Goal: Find contact information: Find contact information

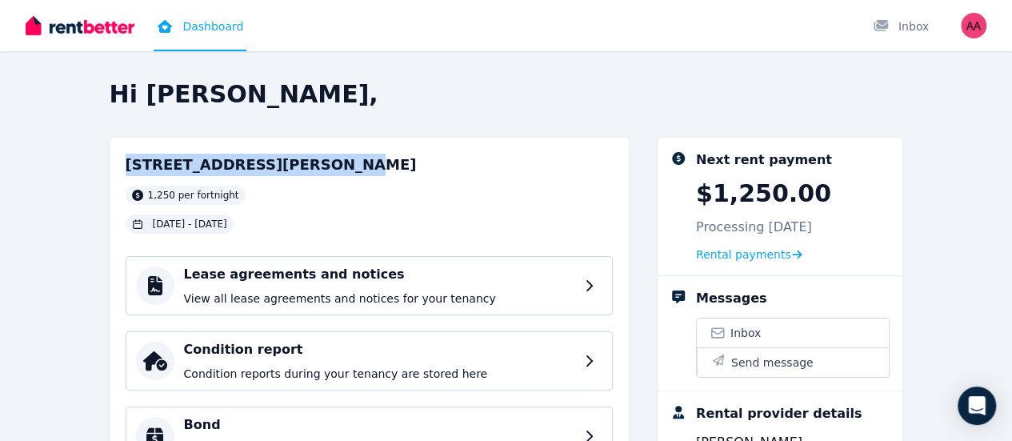
drag, startPoint x: 232, startPoint y: 166, endPoint x: 16, endPoint y: 173, distance: 216.2
click at [16, 173] on div "Hi [PERSON_NAME], [STREET_ADDRESS], Halls Head 1,250 per fortnight [DATE] - [DA…" at bounding box center [506, 416] width 1012 height 672
copy h2 "[STREET_ADDRESS][PERSON_NAME]"
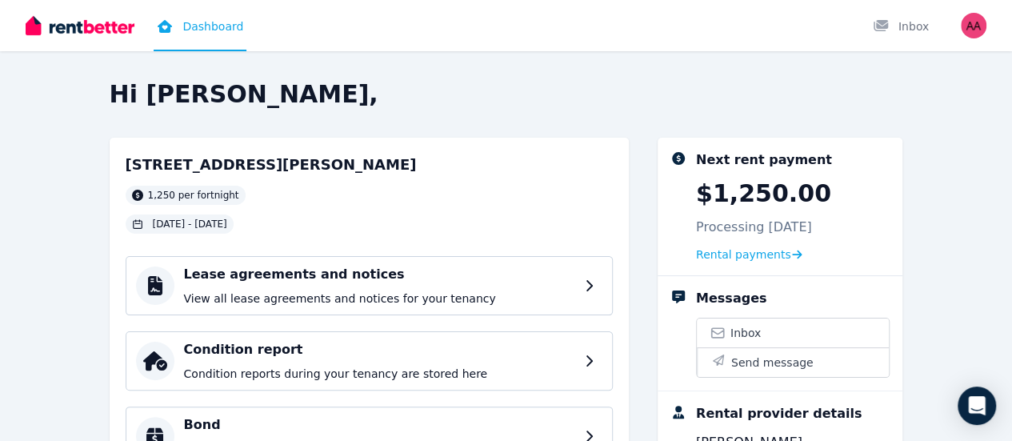
click at [599, 76] on div "Hi [PERSON_NAME], [STREET_ADDRESS], Halls Head 1,250 per fortnight [DATE] - [DA…" at bounding box center [506, 220] width 1012 height 441
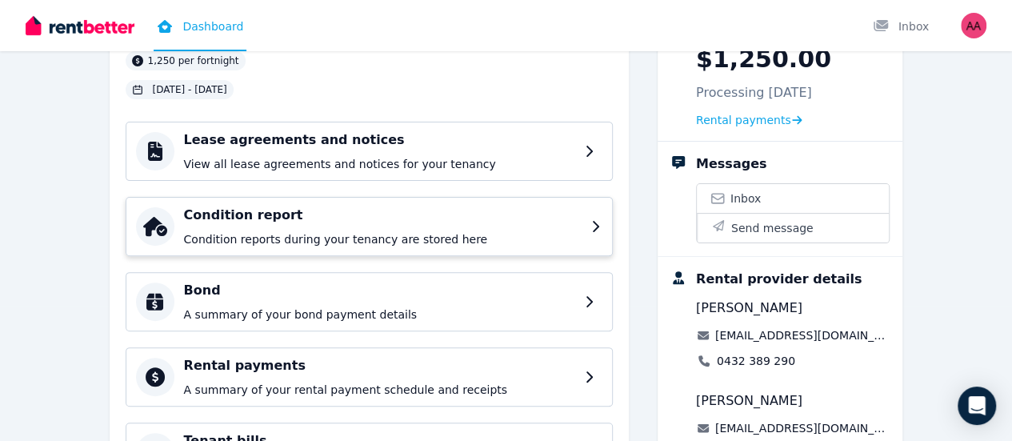
scroll to position [160, 0]
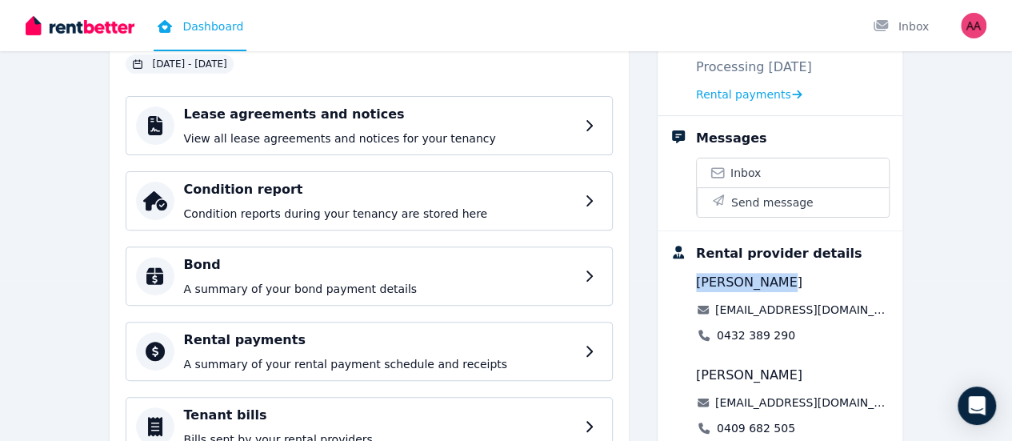
drag, startPoint x: 815, startPoint y: 250, endPoint x: 714, endPoint y: 246, distance: 101.7
click at [714, 246] on div "Rental provider details [PERSON_NAME] [EMAIL_ADDRESS][DOMAIN_NAME] 0432 389 290…" at bounding box center [781, 340] width 220 height 192
copy span "[PERSON_NAME]"
drag, startPoint x: 824, startPoint y: 302, endPoint x: 751, endPoint y: 309, distance: 73.2
click at [751, 327] on div "0432 389 290" at bounding box center [793, 335] width 194 height 16
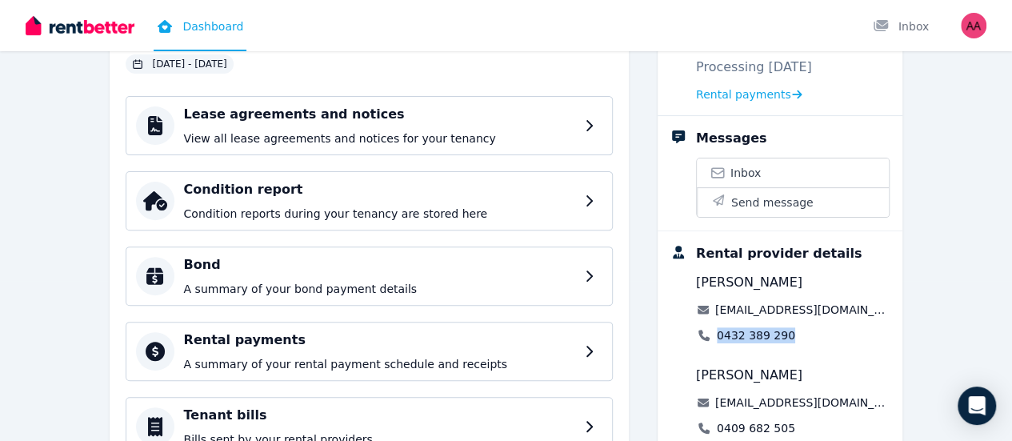
copy link "0432 389 290"
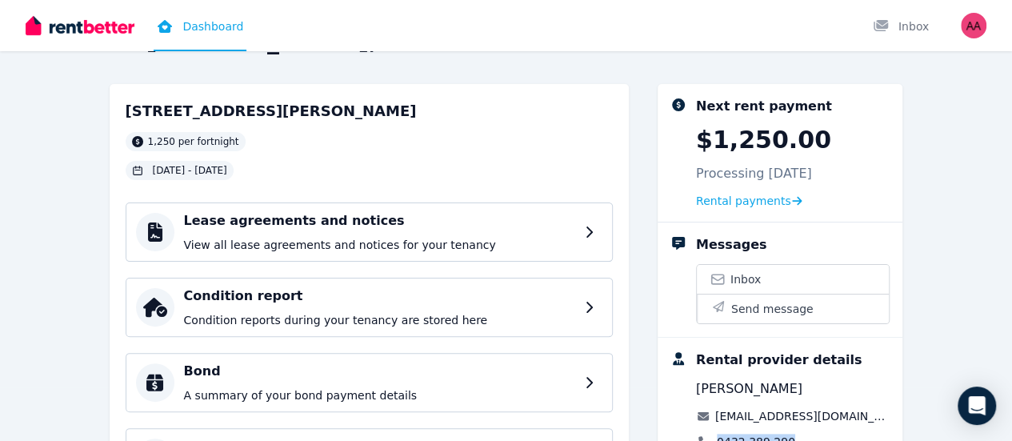
scroll to position [0, 0]
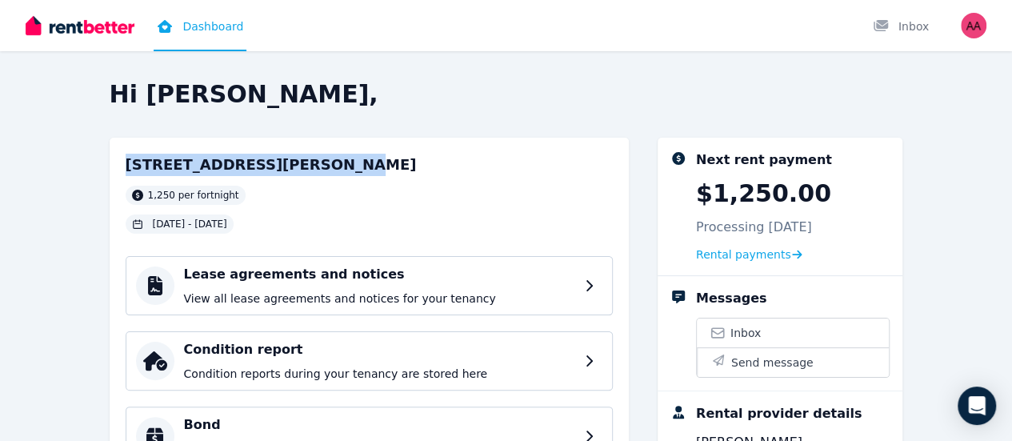
drag, startPoint x: 234, startPoint y: 162, endPoint x: 30, endPoint y: 145, distance: 205.5
click at [110, 145] on div "[STREET_ADDRESS][GEOGRAPHIC_DATA] 1,250 per fortnight [DATE] - [DATE] Lease agr…" at bounding box center [369, 423] width 519 height 570
copy h2 "[STREET_ADDRESS][PERSON_NAME]"
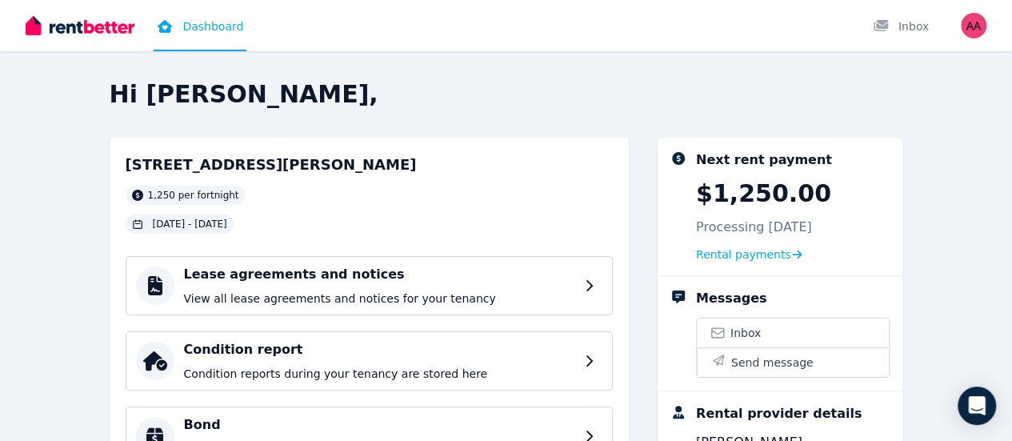
click at [390, 194] on div "[STREET_ADDRESS] Head 1,250 per fortnight [DATE] - [DATE]" at bounding box center [369, 194] width 487 height 80
click at [614, 105] on h2 "Hi [PERSON_NAME]," at bounding box center [507, 94] width 794 height 29
click at [528, 111] on div "Hi [PERSON_NAME], [STREET_ADDRESS], Halls Head 1,250 per fortnight [DATE] - [DA…" at bounding box center [507, 401] width 794 height 643
click at [485, 184] on div "[STREET_ADDRESS] Head 1,250 per fortnight [DATE] - [DATE]" at bounding box center [369, 194] width 487 height 80
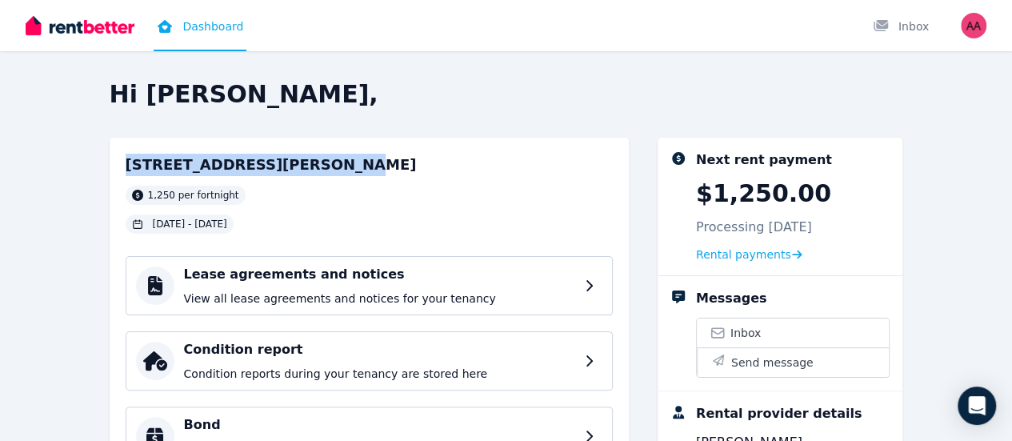
drag, startPoint x: 230, startPoint y: 169, endPoint x: 30, endPoint y: 174, distance: 200.1
click at [110, 174] on div "[STREET_ADDRESS][GEOGRAPHIC_DATA] 1,250 per fortnight [DATE] - [DATE] Lease agr…" at bounding box center [369, 423] width 519 height 570
copy h2 "[STREET_ADDRESS][PERSON_NAME]"
click at [325, 154] on div "[STREET_ADDRESS] Head 1,250 per fortnight [DATE] - [DATE]" at bounding box center [369, 194] width 487 height 80
